Goal: Book appointment/travel/reservation

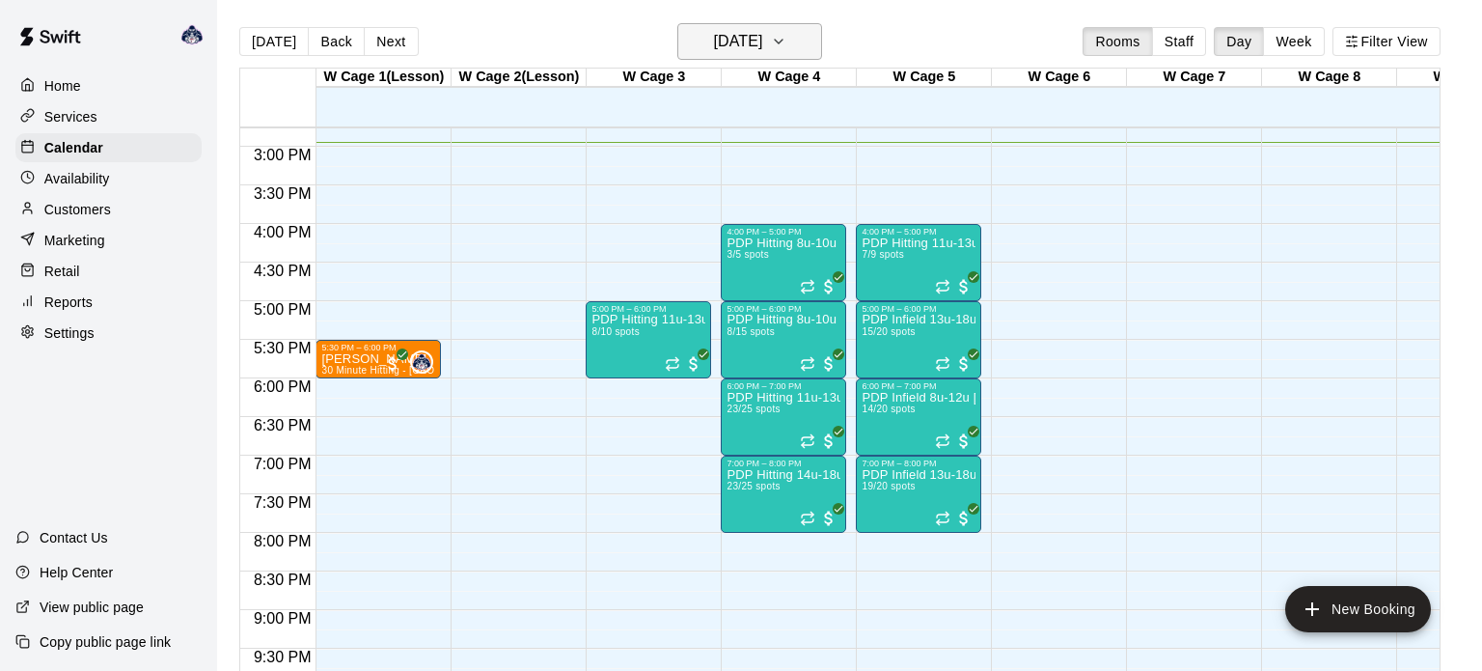
click at [786, 44] on icon "button" at bounding box center [778, 41] width 15 height 23
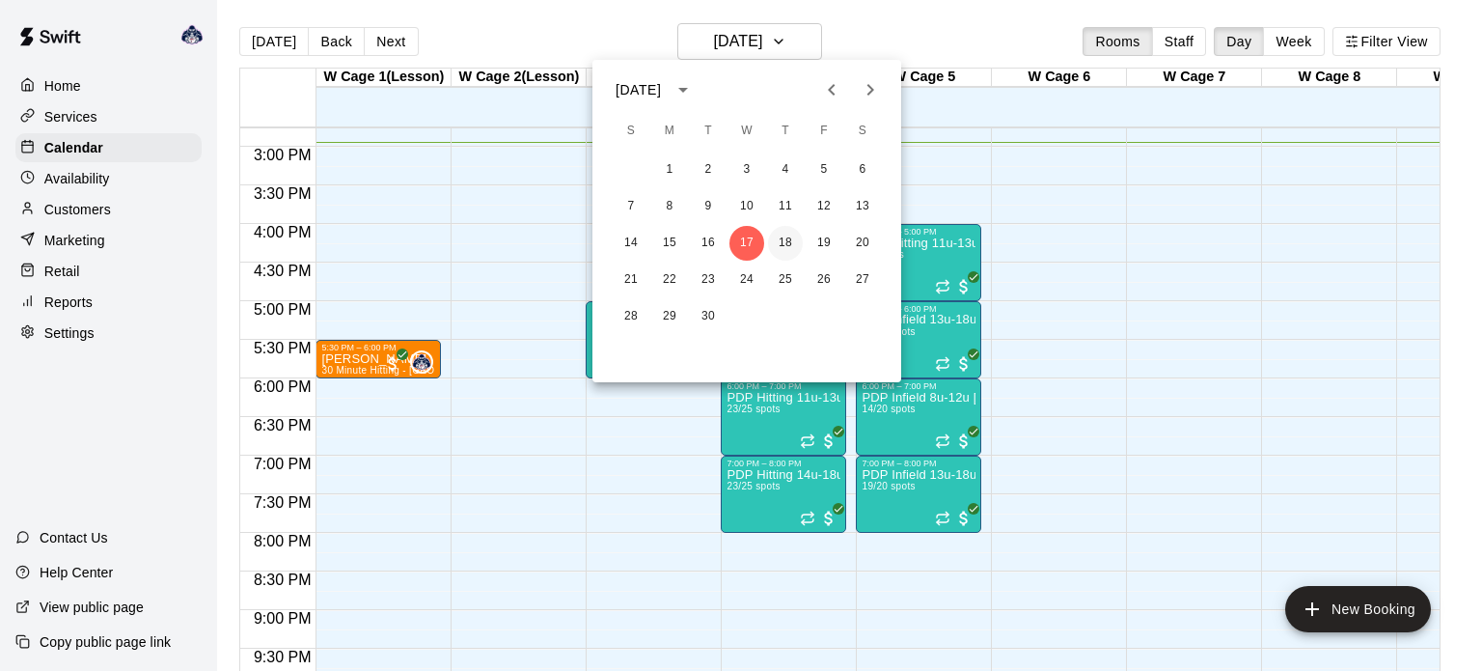
click at [783, 238] on button "18" at bounding box center [785, 243] width 35 height 35
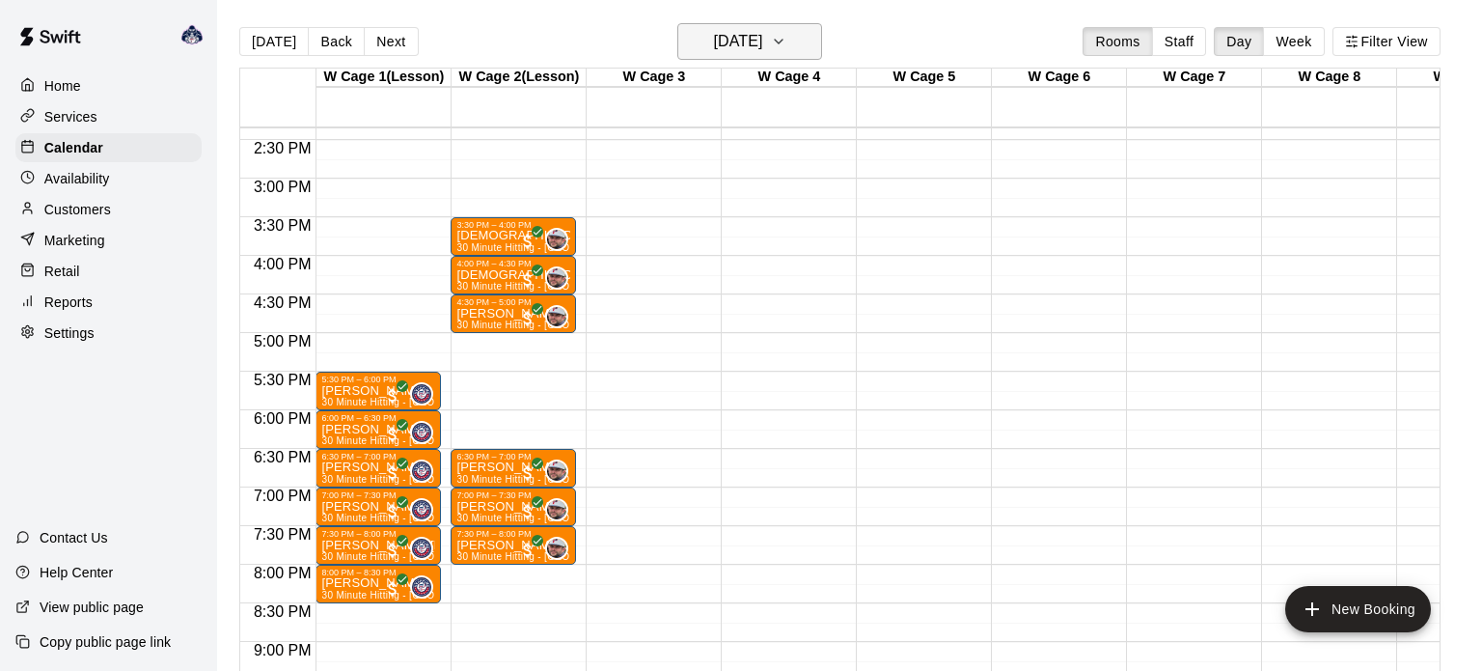
click at [818, 43] on button "Thursday Sep 18" at bounding box center [749, 41] width 145 height 37
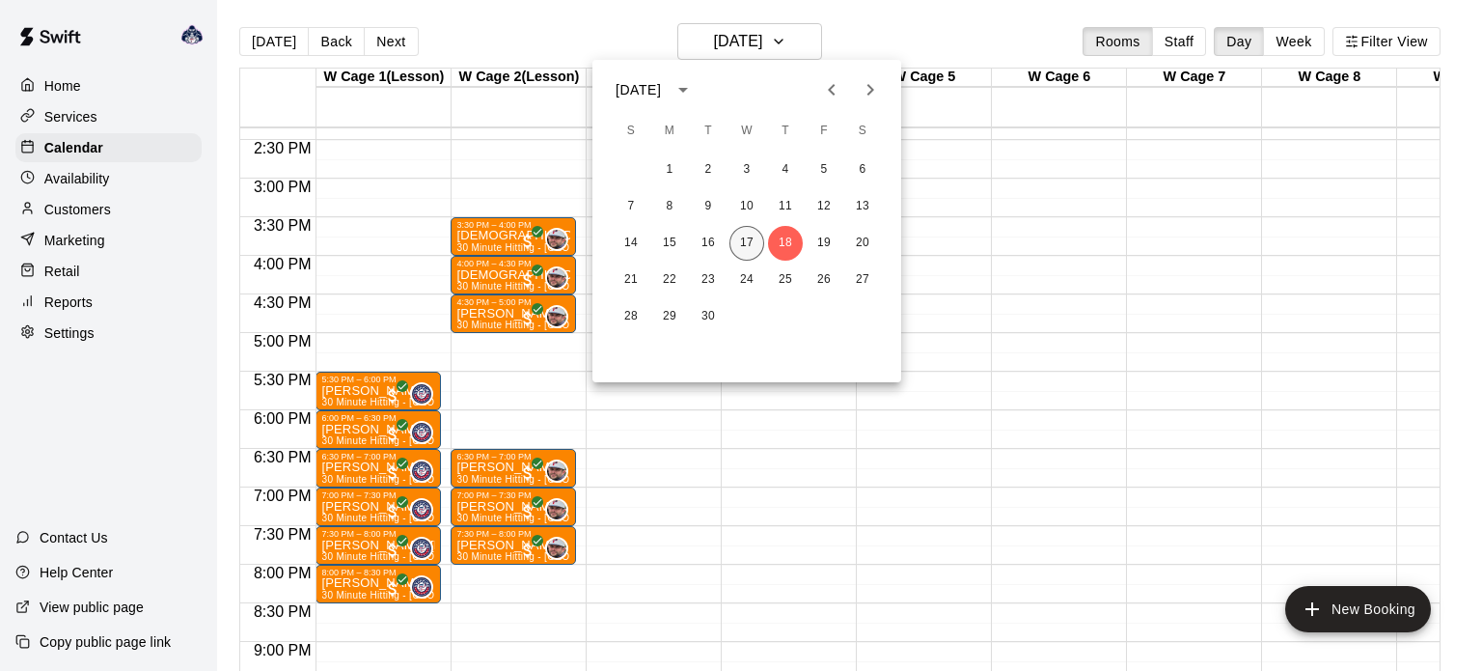
click at [751, 242] on button "17" at bounding box center [746, 243] width 35 height 35
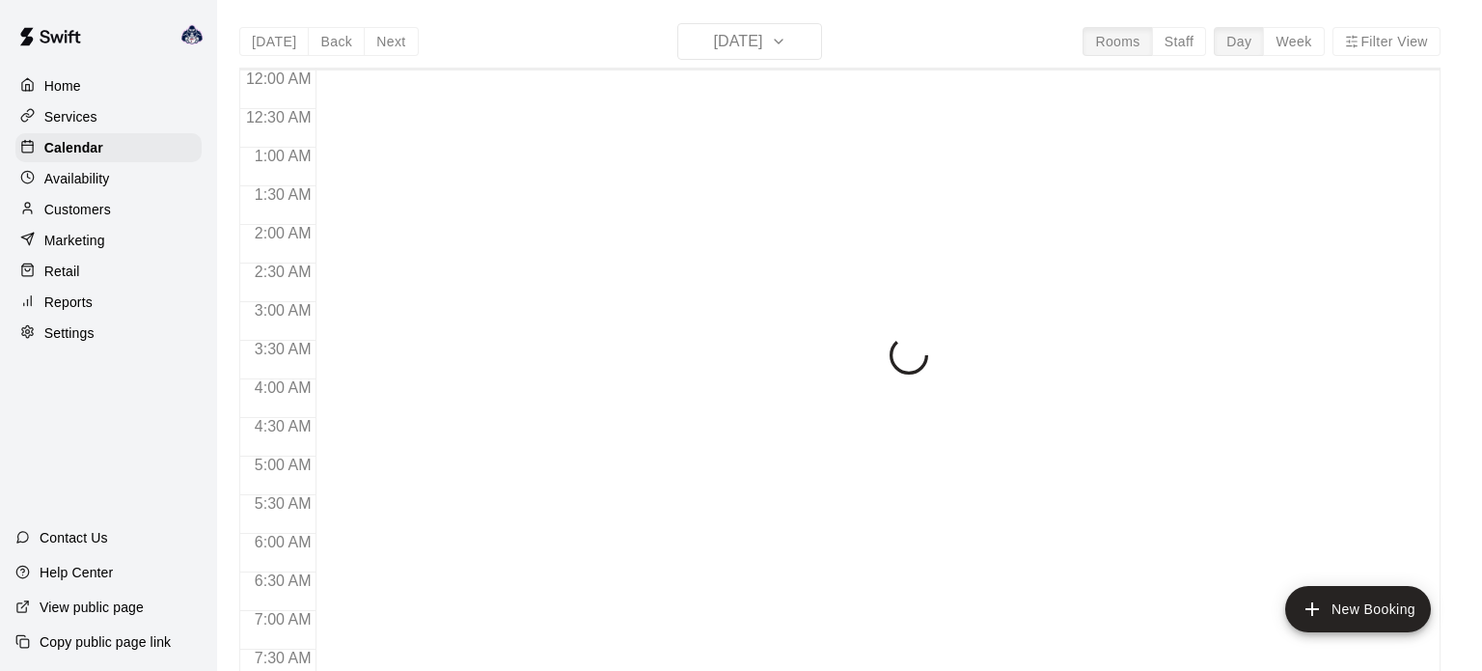
scroll to position [1154, 0]
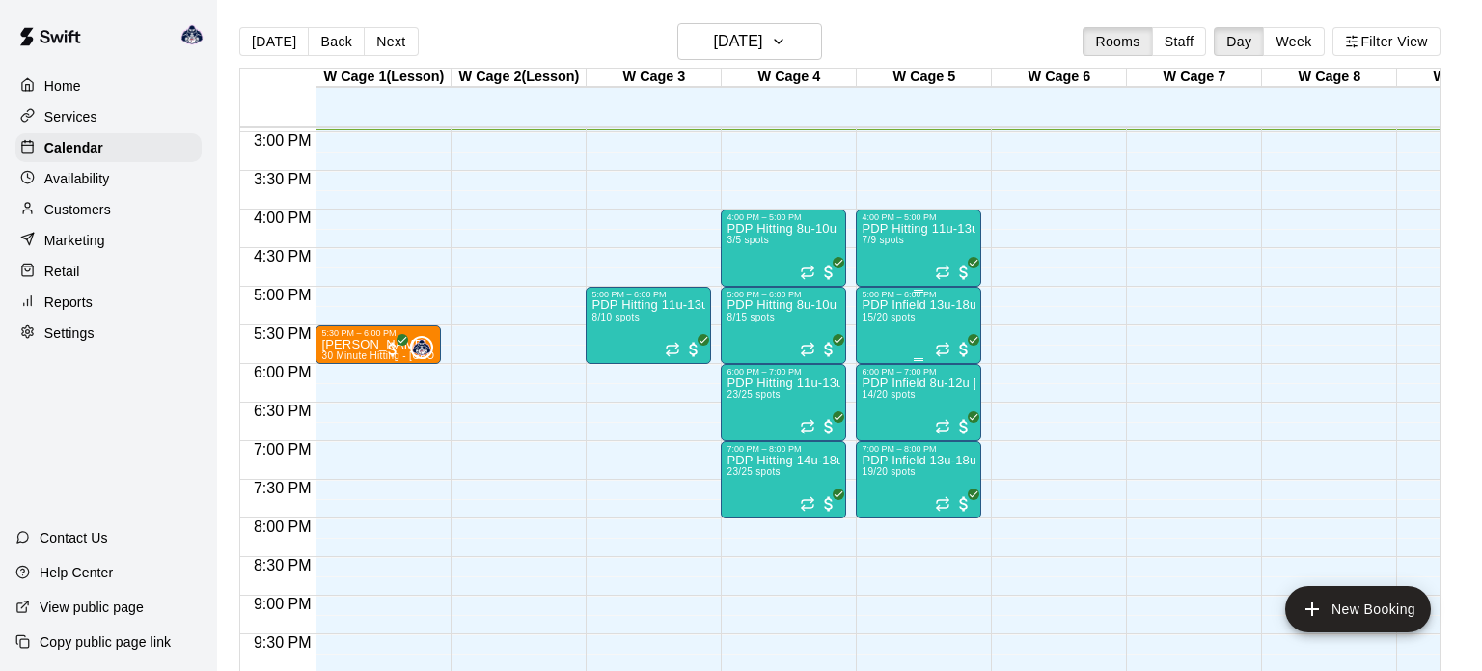
click at [910, 333] on div "PDP Infield 13u-18u Westampton 15/20 spots" at bounding box center [919, 634] width 114 height 671
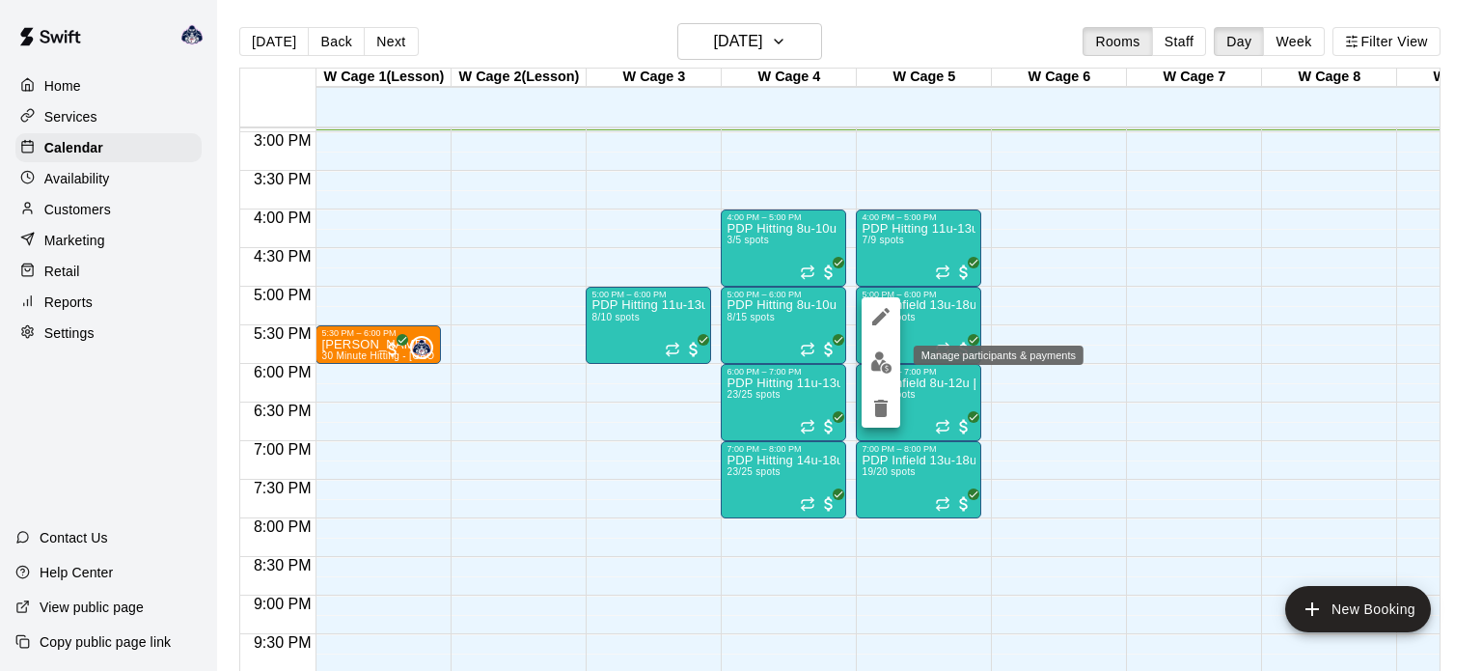
click at [886, 364] on img "edit" at bounding box center [881, 362] width 22 height 22
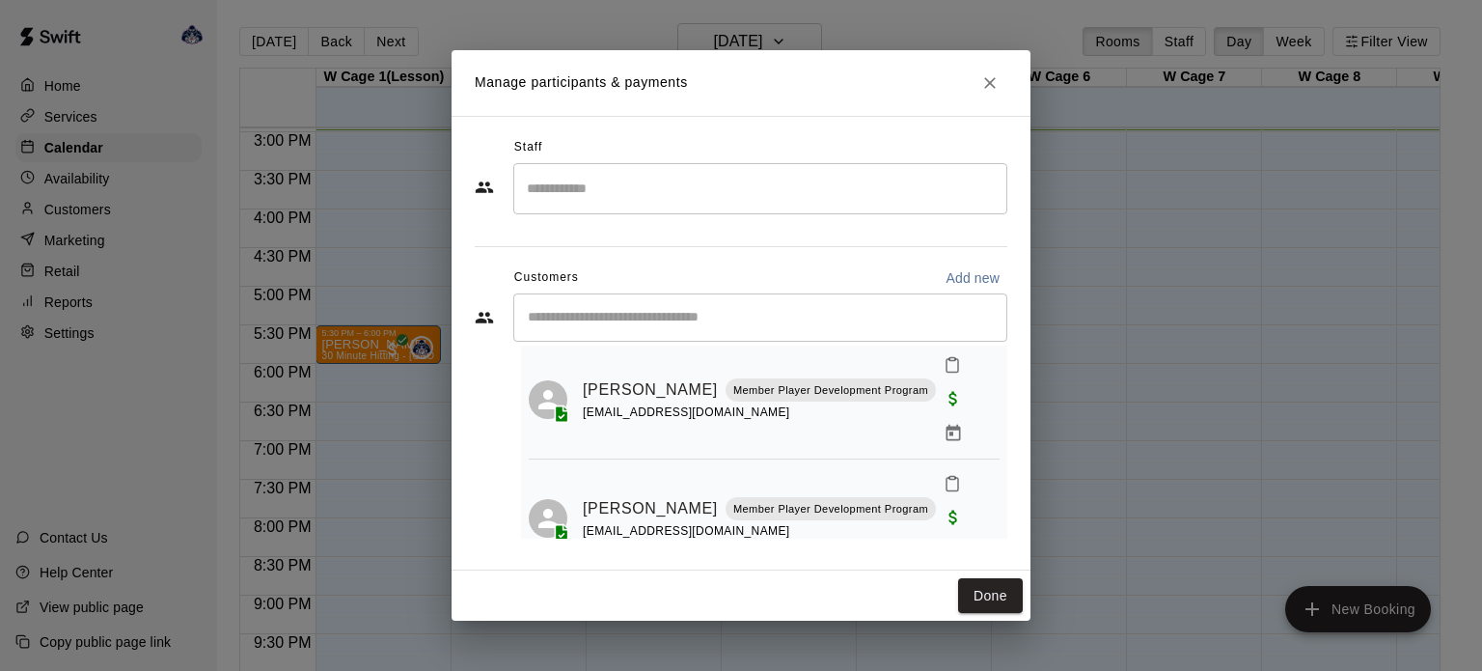
scroll to position [1065, 0]
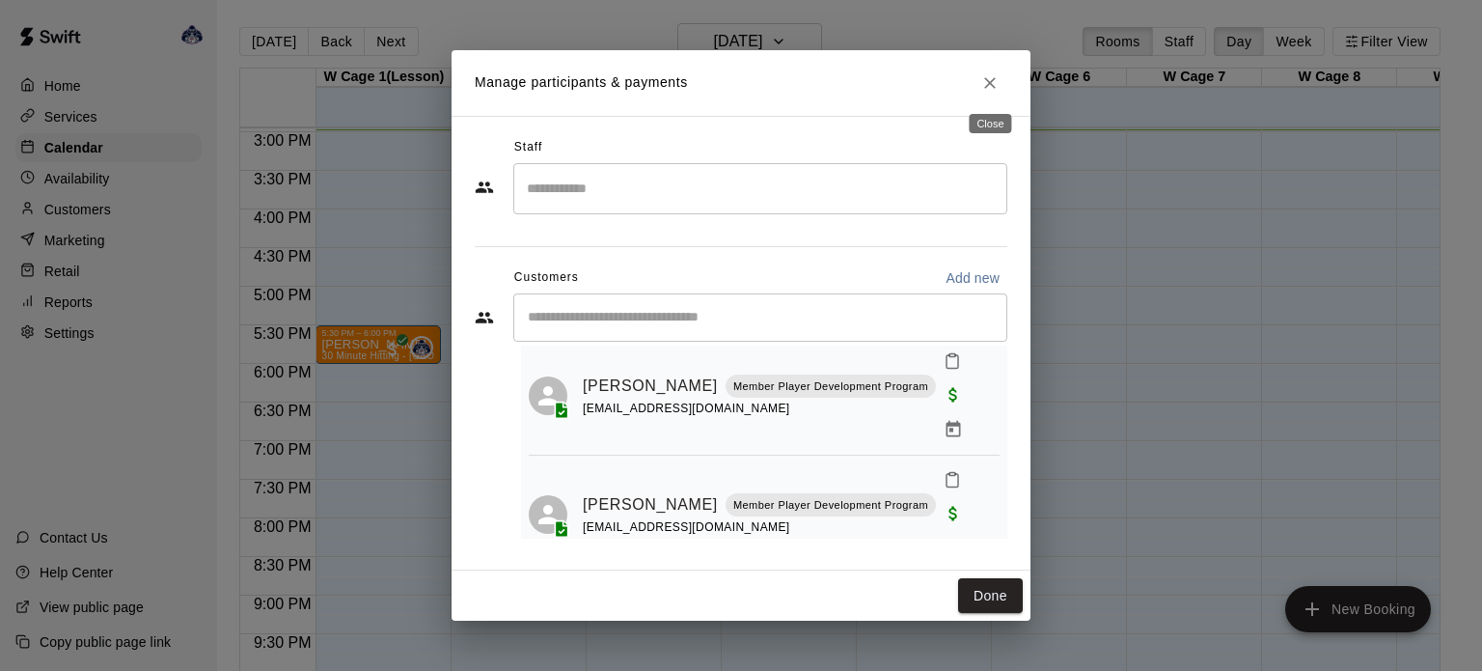
click at [984, 85] on icon "Close" at bounding box center [989, 82] width 19 height 19
